Goal: Task Accomplishment & Management: Complete application form

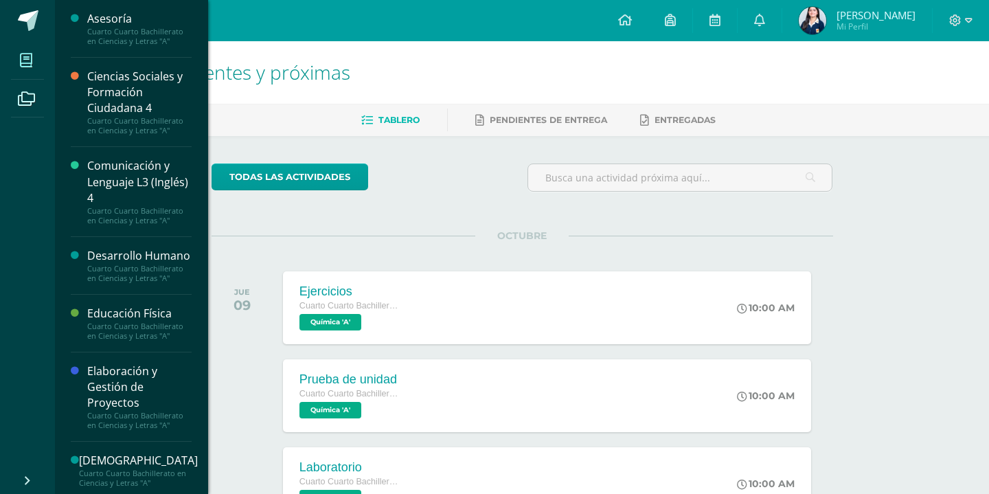
click at [31, 50] on span at bounding box center [26, 60] width 31 height 31
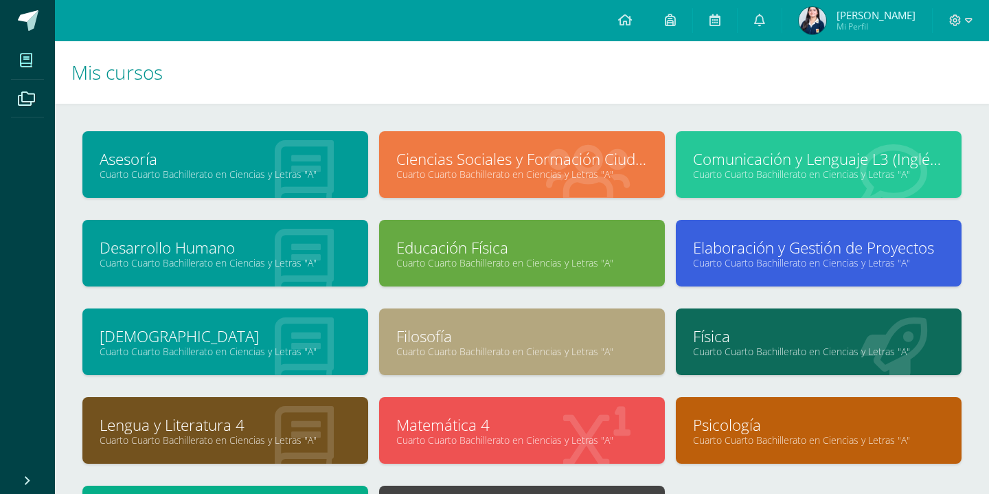
click at [498, 172] on link "Cuarto Cuarto Bachillerato en Ciencias y Letras "A"" at bounding box center [521, 174] width 251 height 13
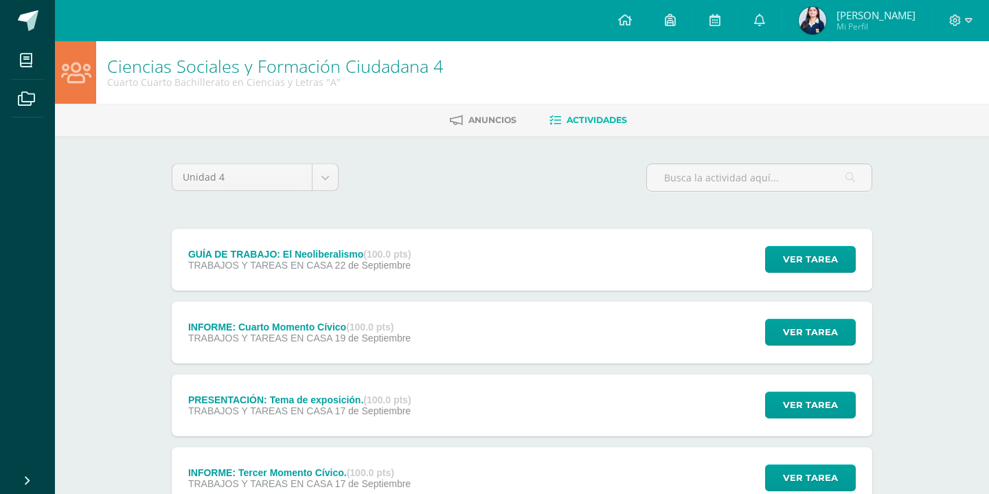
click at [435, 266] on div "GUÍA DE TRABAJO: El Neoliberalismo (100.0 pts) TRABAJOS Y TAREAS EN CASA [DATE]…" at bounding box center [522, 260] width 700 height 62
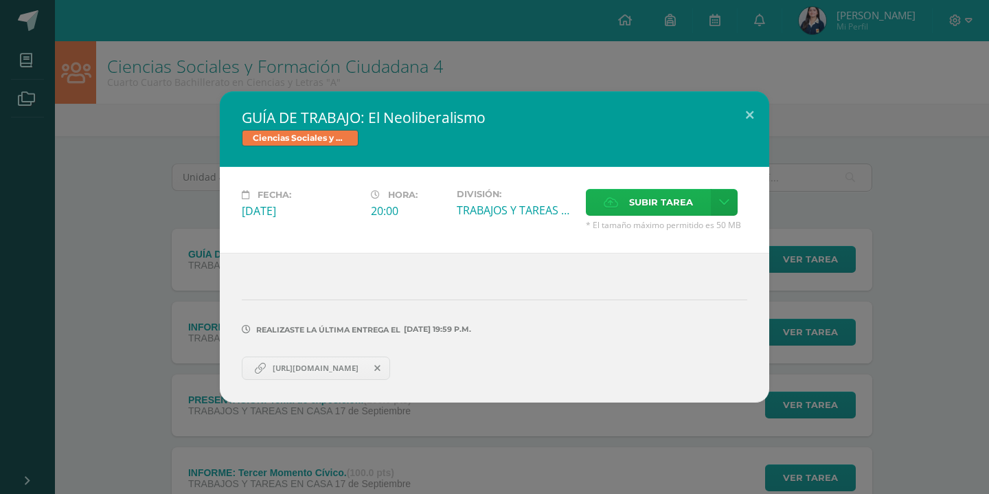
click at [656, 196] on span "Subir tarea" at bounding box center [661, 201] width 64 height 25
click at [0, 0] on input "Subir tarea" at bounding box center [0, 0] width 0 height 0
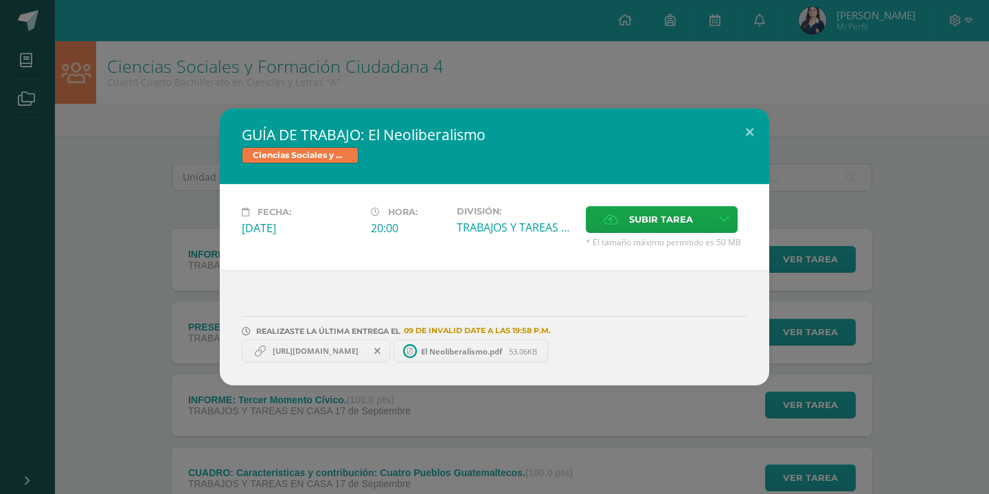
click at [861, 217] on div "GUÍA DE TRABAJO: El Neoliberalismo Ciencias Sociales y Formación Ciudadana 4 Fe…" at bounding box center [494, 246] width 978 height 277
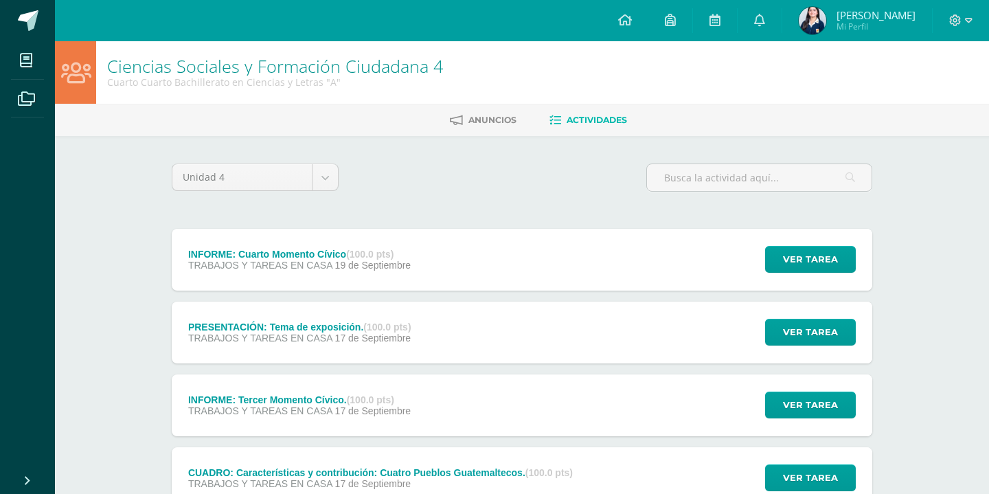
click at [744, 253] on div "INFORME: Cuarto Momento Cívico (100.0 pts) TRABAJOS Y TAREAS EN CASA [DATE] Ver…" at bounding box center [522, 260] width 700 height 62
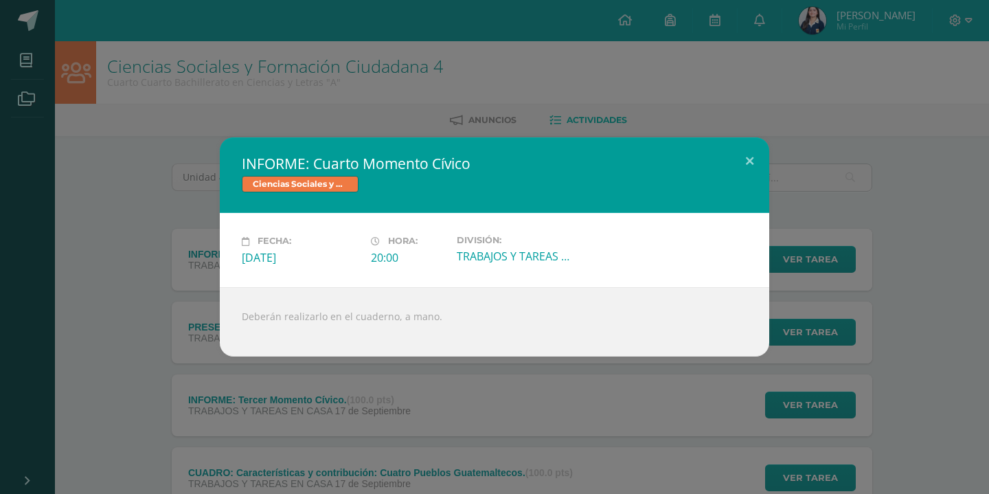
click at [858, 194] on div "INFORME: Cuarto Momento Cívico Ciencias Sociales y Formación Ciudadana 4 Fecha:…" at bounding box center [494, 246] width 978 height 218
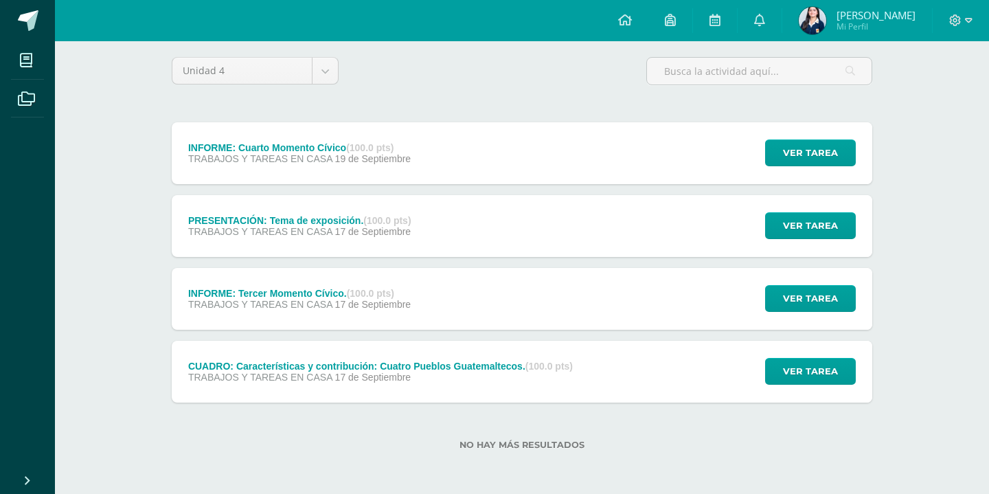
scroll to position [106, 0]
